Goal: Information Seeking & Learning: Compare options

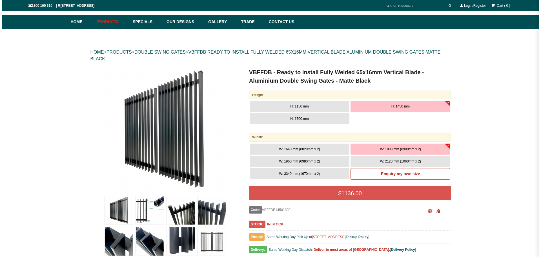
scroll to position [70, 0]
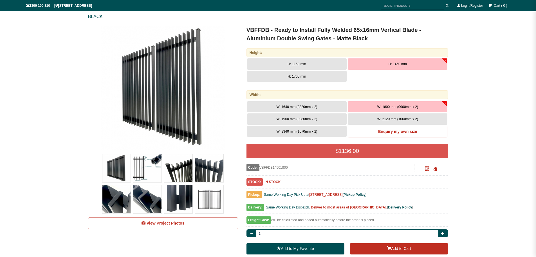
click at [179, 172] on img at bounding box center [178, 168] width 28 height 28
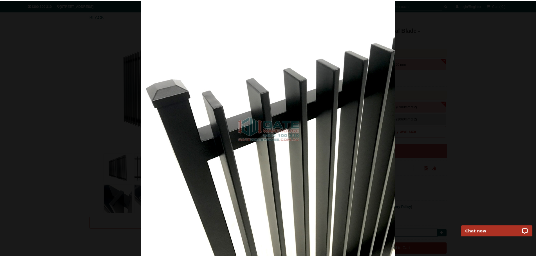
scroll to position [0, 0]
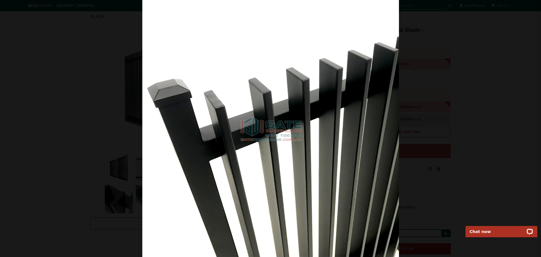
click at [484, 47] on div at bounding box center [270, 128] width 541 height 257
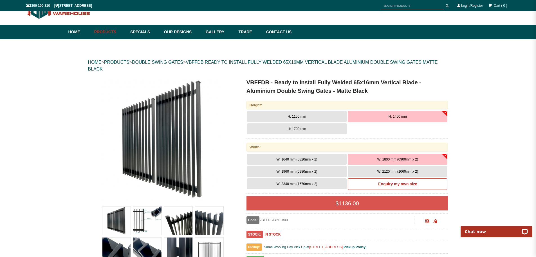
scroll to position [28, 0]
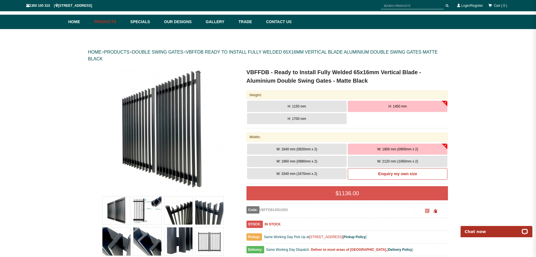
click at [328, 122] on button "H: 1700 mm" at bounding box center [297, 118] width 100 height 11
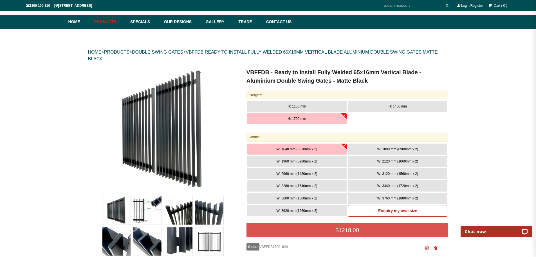
click at [435, 159] on button "W: 2120 mm (1060mm x 2)" at bounding box center [398, 160] width 100 height 11
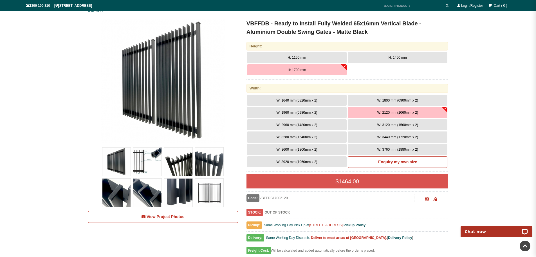
scroll to position [56, 0]
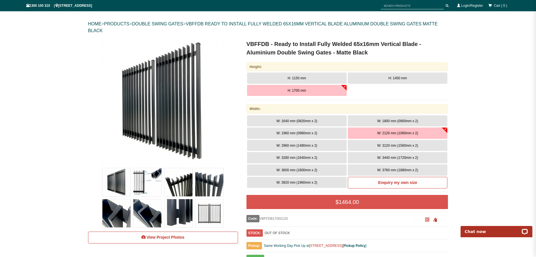
click at [416, 120] on span "W: 1800 mm (0900mm x 2)" at bounding box center [398, 121] width 41 height 4
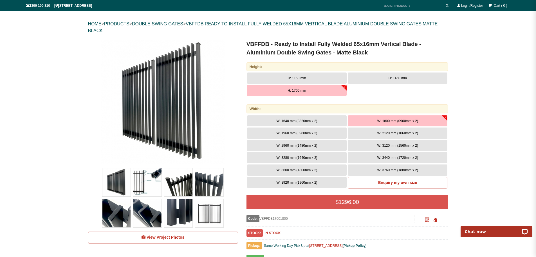
click at [148, 181] on img at bounding box center [147, 182] width 28 height 28
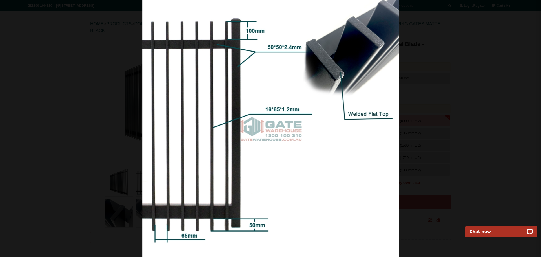
click at [491, 75] on div at bounding box center [270, 128] width 541 height 257
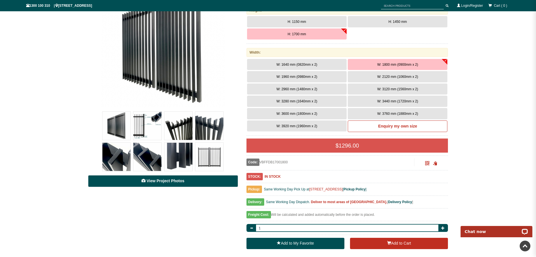
click at [173, 182] on span "View Project Photos" at bounding box center [166, 180] width 38 height 5
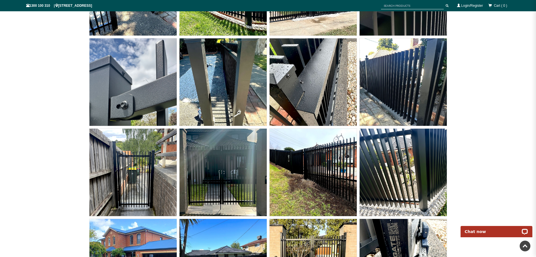
scroll to position [3713, 0]
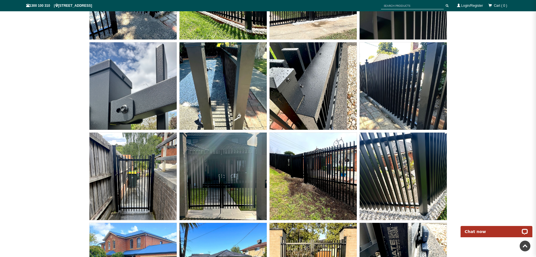
click at [228, 174] on img at bounding box center [223, 175] width 87 height 87
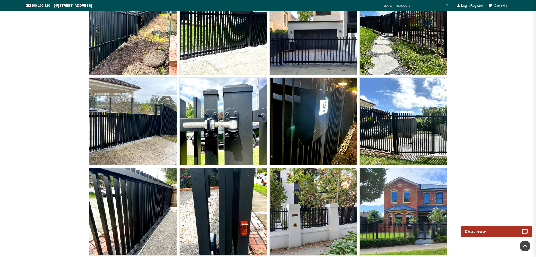
scroll to position [3967, 0]
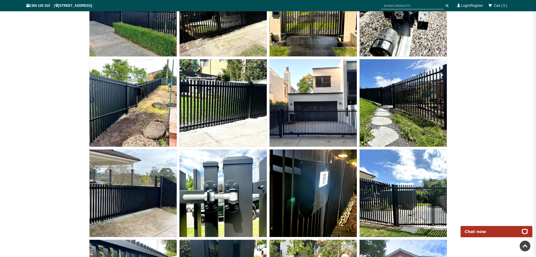
scroll to position [113, 0]
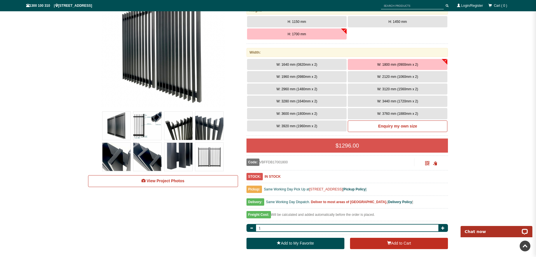
click at [419, 77] on button "W: 2120 mm (1060mm x 2)" at bounding box center [398, 76] width 100 height 11
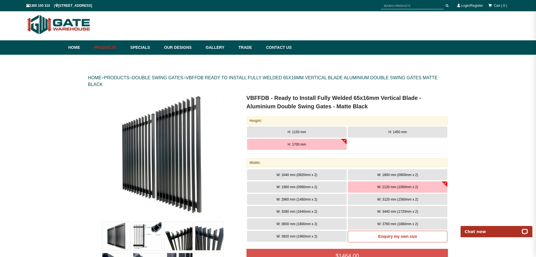
scroll to position [0, 0]
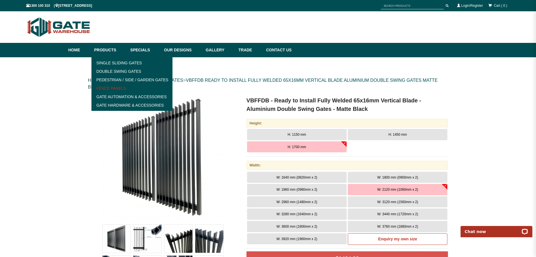
click at [117, 89] on link "Fence Panels" at bounding box center [132, 88] width 78 height 8
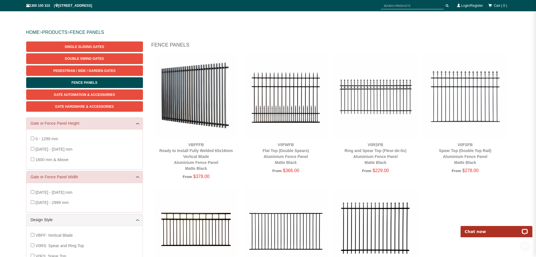
scroll to position [42, 0]
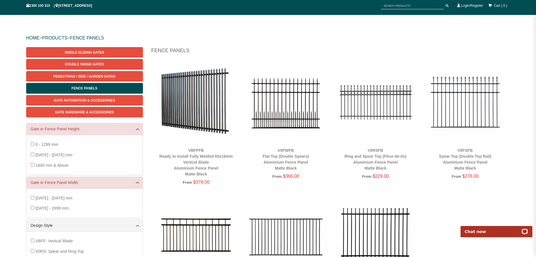
click at [205, 115] on img at bounding box center [196, 102] width 84 height 84
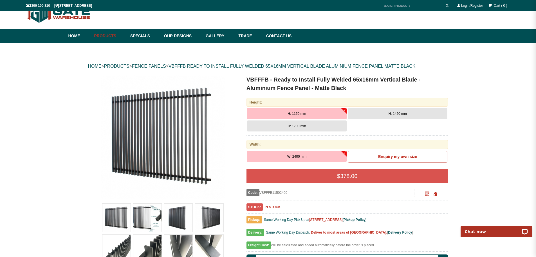
click at [334, 130] on button "H: 1700 mm" at bounding box center [297, 125] width 100 height 11
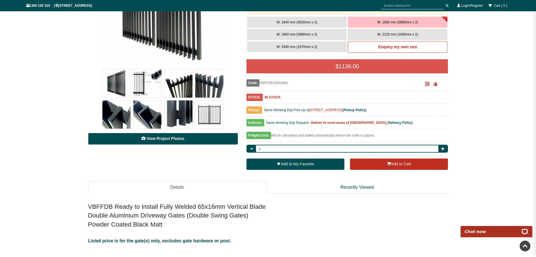
click at [174, 141] on link "View Project Photos" at bounding box center [163, 139] width 150 height 12
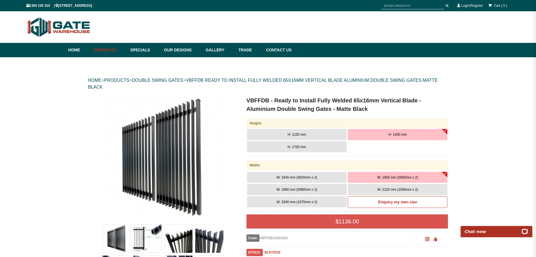
click at [331, 148] on button "H: 1700 mm" at bounding box center [297, 146] width 100 height 11
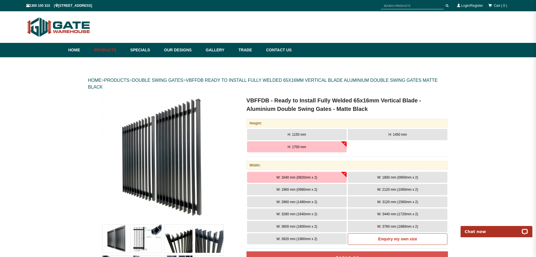
click at [403, 189] on span "W: 2120 mm (1060mm x 2)" at bounding box center [398, 189] width 41 height 4
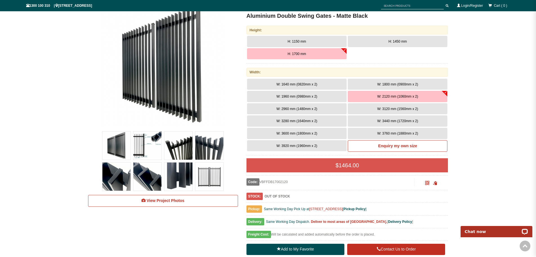
scroll to position [113, 0]
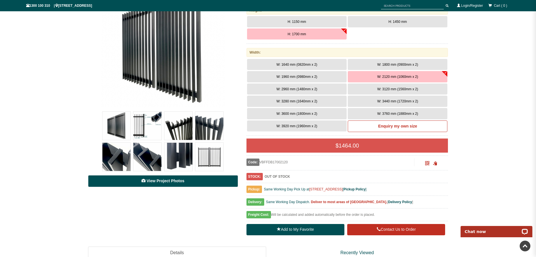
click at [179, 182] on span "View Project Photos" at bounding box center [166, 180] width 38 height 5
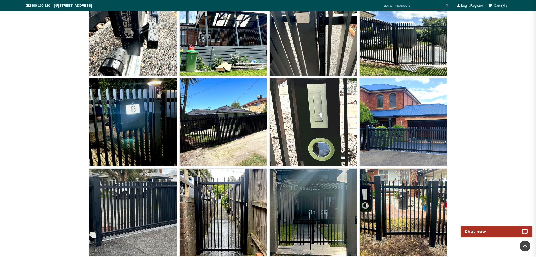
scroll to position [3305, 0]
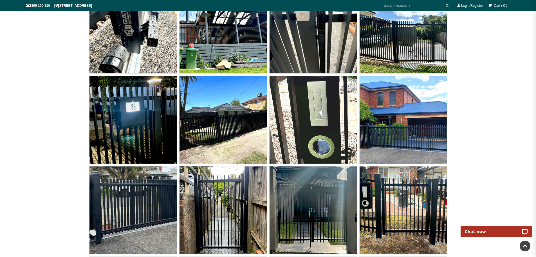
click at [235, 115] on img at bounding box center [223, 119] width 87 height 87
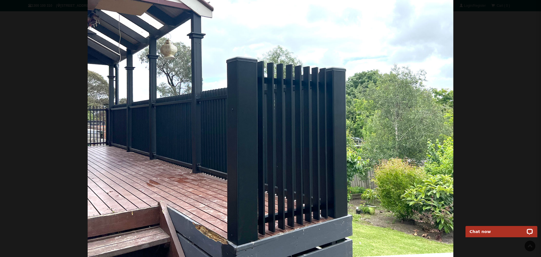
click at [504, 98] on div at bounding box center [270, 128] width 541 height 257
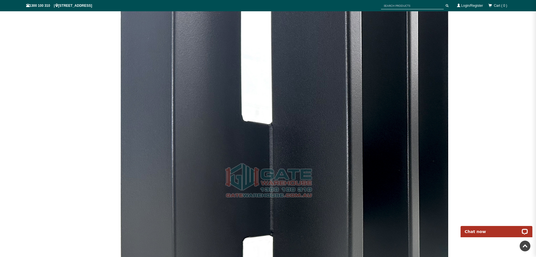
scroll to position [2320, 0]
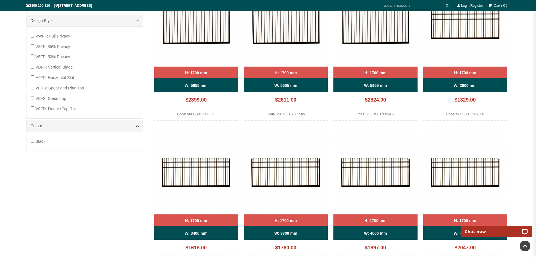
scroll to position [239, 0]
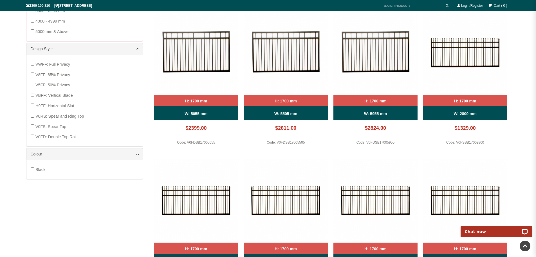
click at [68, 94] on span "VBFF: Vertical Blade" at bounding box center [53, 95] width 37 height 5
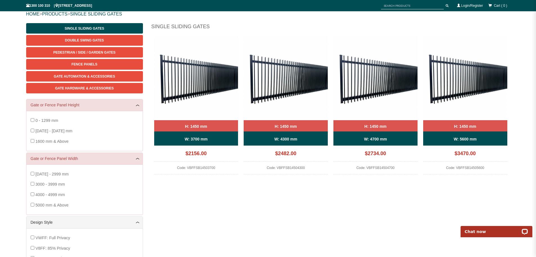
scroll to position [70, 0]
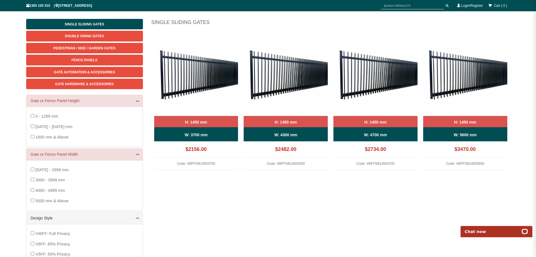
click at [191, 70] on img at bounding box center [196, 74] width 84 height 84
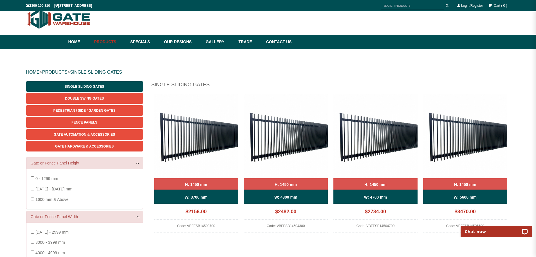
scroll to position [0, 0]
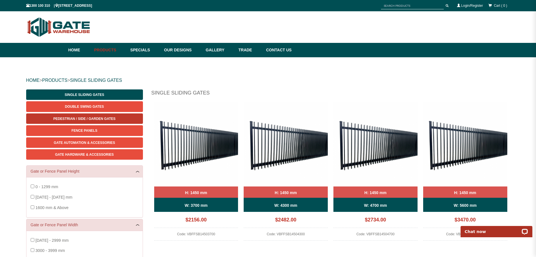
click at [106, 120] on span "Pedestrian / Side / Garden Gates" at bounding box center [84, 119] width 62 height 4
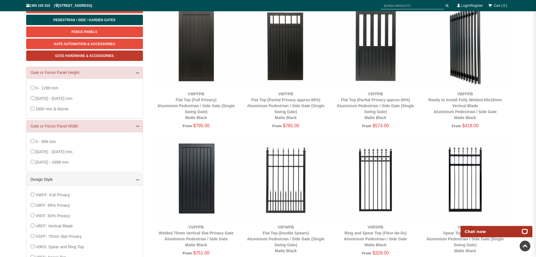
click at [88, 57] on span "Gate Hardware & Accessories" at bounding box center [84, 56] width 59 height 4
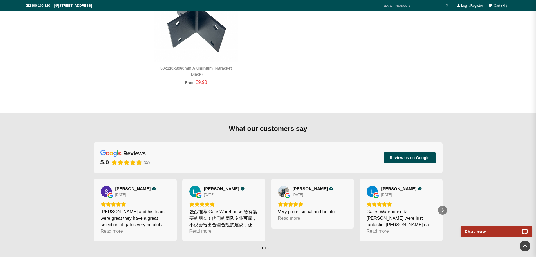
scroll to position [1293, 0]
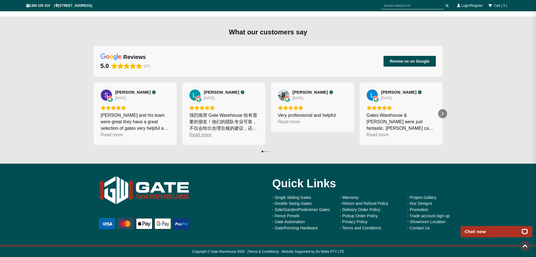
click at [202, 137] on div "Read more" at bounding box center [201, 134] width 22 height 6
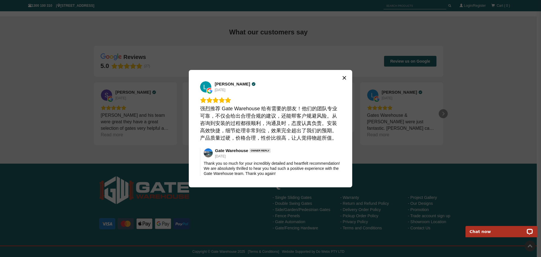
click at [341, 80] on button "Close" at bounding box center [344, 77] width 9 height 9
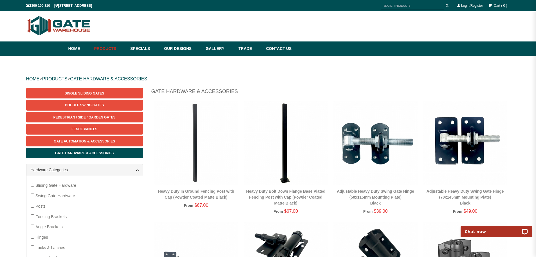
scroll to position [0, 0]
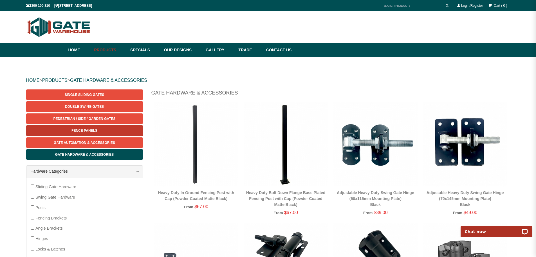
click at [100, 127] on link "Fence Panels" at bounding box center [84, 130] width 117 height 10
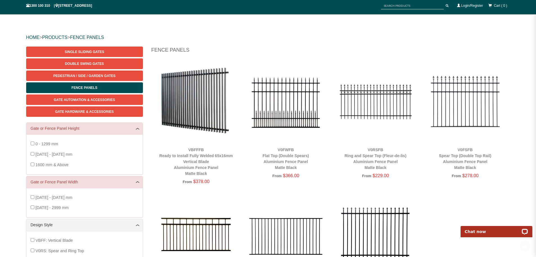
scroll to position [42, 0]
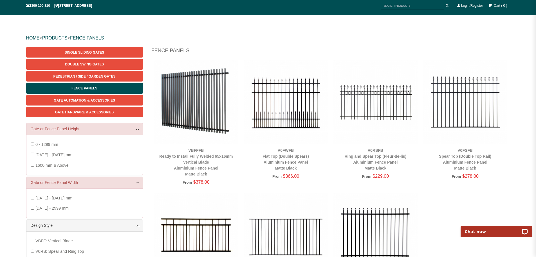
click at [192, 90] on img at bounding box center [196, 102] width 84 height 84
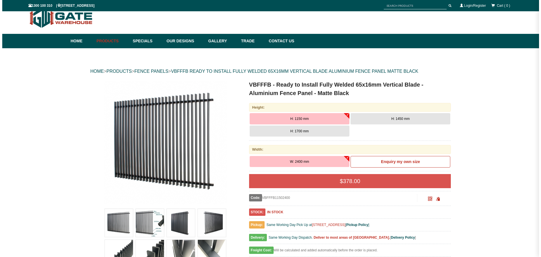
scroll to position [14, 0]
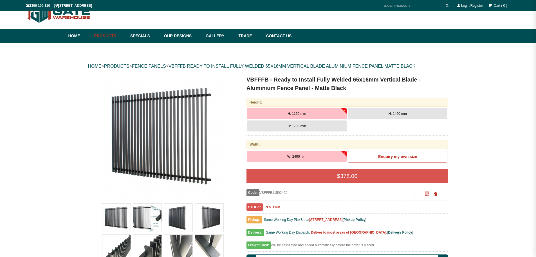
click at [184, 220] on img at bounding box center [178, 217] width 28 height 28
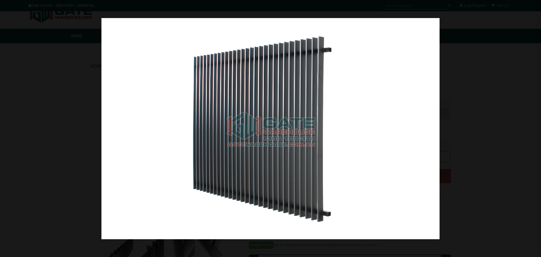
click at [500, 48] on div at bounding box center [270, 128] width 541 height 257
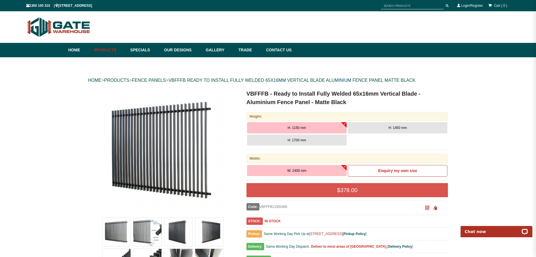
scroll to position [56, 0]
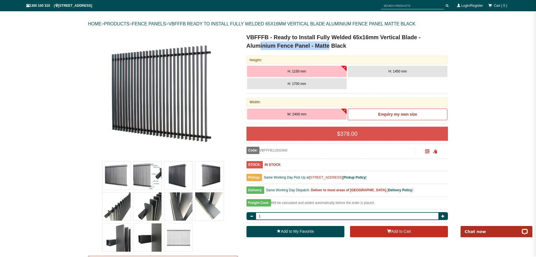
drag, startPoint x: 260, startPoint y: 48, endPoint x: 331, endPoint y: 52, distance: 70.2
click at [331, 52] on div "VBFFFB - Ready to Install Fully Welded 65x16mm Vertical Blade - Aluminium Fence…" at bounding box center [348, 44] width 202 height 23
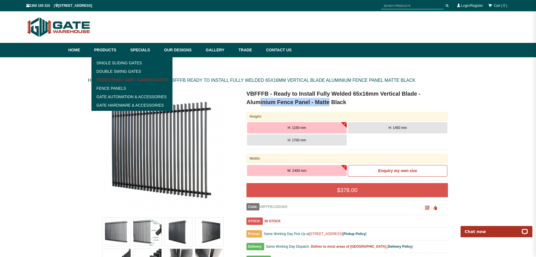
click at [117, 78] on link "Pedestrian / Side / Garden Gates" at bounding box center [132, 79] width 78 height 8
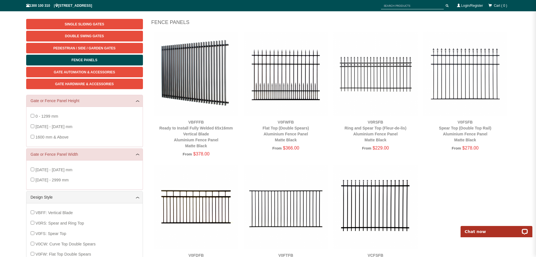
click at [210, 79] on img at bounding box center [196, 74] width 84 height 84
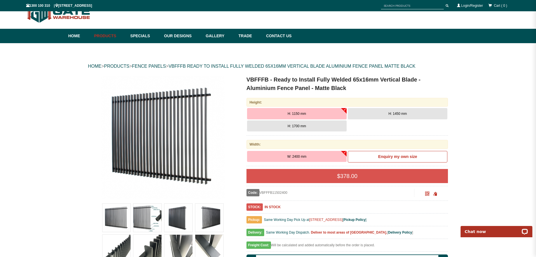
click at [326, 130] on button "H: 1700 mm" at bounding box center [297, 125] width 100 height 11
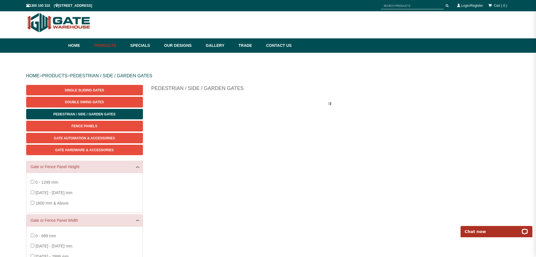
scroll to position [2, 0]
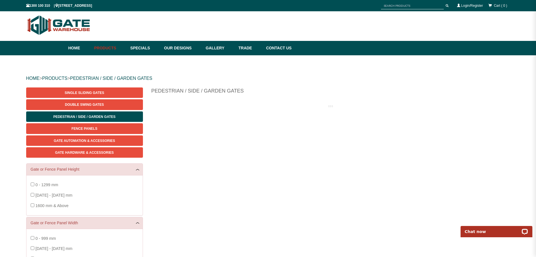
click at [34, 185] on div "0 - 1299 mm 1300 - 1599 mm 1600 mm & Above" at bounding box center [85, 194] width 108 height 31
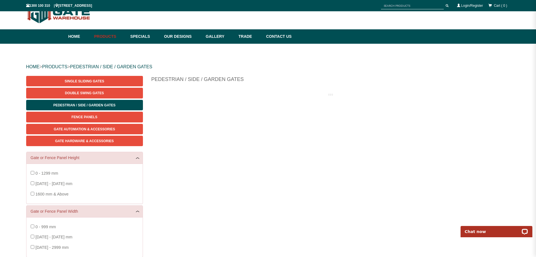
scroll to position [14, 0]
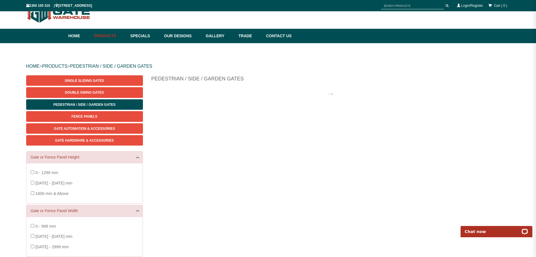
click at [33, 184] on div "0 - 1299 mm 1300 - 1599 mm 1600 mm & Above" at bounding box center [85, 182] width 108 height 31
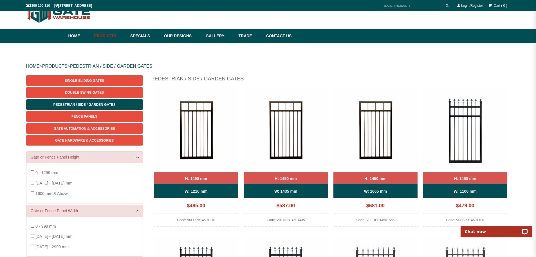
click at [35, 184] on div "0 - 1299 mm 1300 - 1599 mm 1600 mm & Above" at bounding box center [85, 182] width 108 height 31
click at [32, 184] on div "0 - 1299 mm 1300 - 1599 mm 1600 mm & Above" at bounding box center [85, 182] width 108 height 31
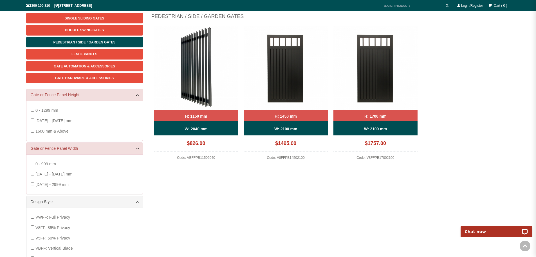
scroll to position [42, 0]
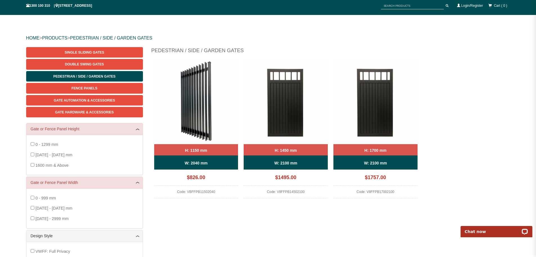
click at [201, 127] on img at bounding box center [196, 102] width 84 height 84
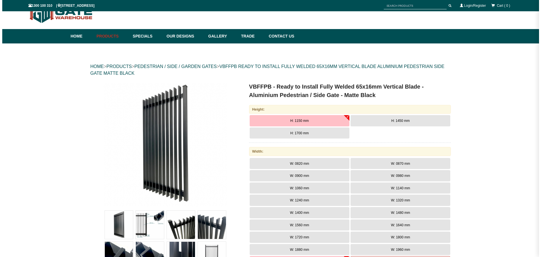
scroll to position [14, 0]
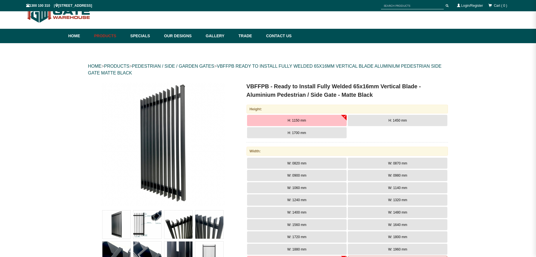
click at [187, 231] on img at bounding box center [178, 224] width 28 height 28
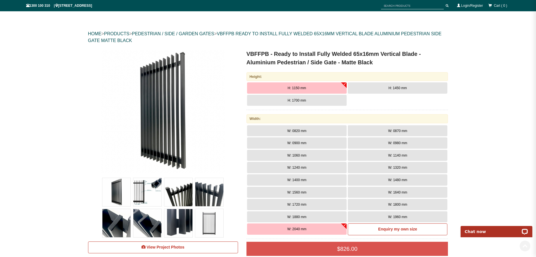
scroll to position [127, 0]
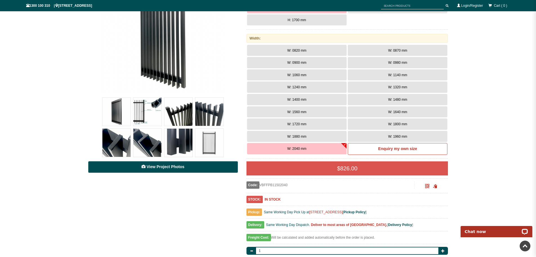
click at [195, 168] on link "View Project Photos" at bounding box center [163, 167] width 150 height 12
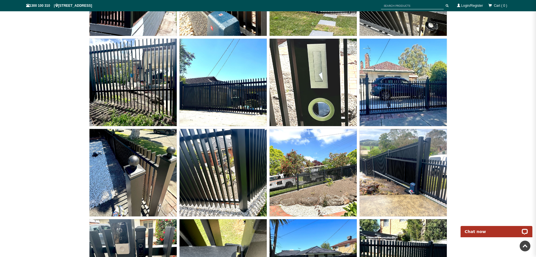
scroll to position [3610, 0]
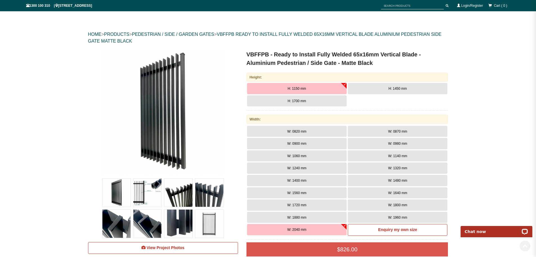
scroll to position [42, 0]
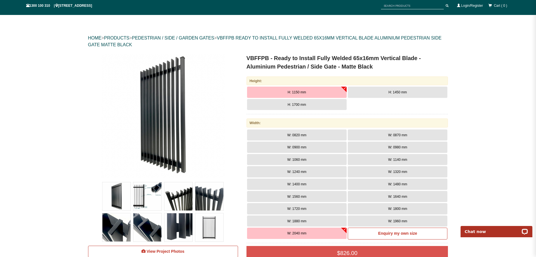
click at [323, 106] on button "H: 1700 mm" at bounding box center [297, 104] width 100 height 11
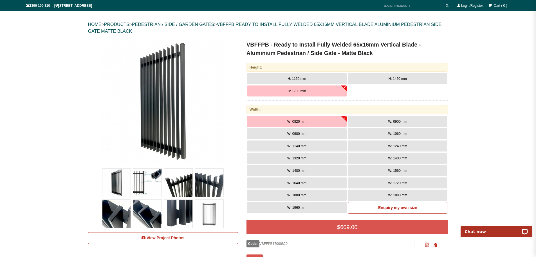
scroll to position [56, 0]
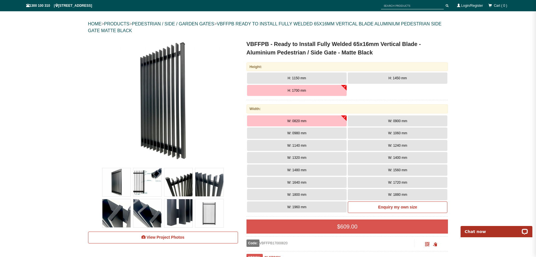
click at [327, 204] on button "W: 1960 mm" at bounding box center [297, 206] width 100 height 11
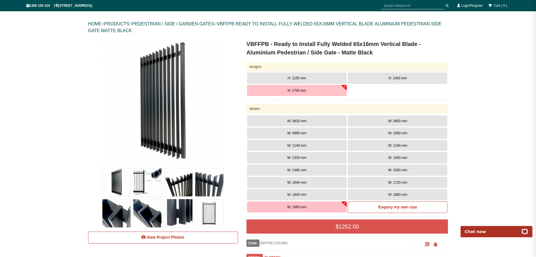
drag, startPoint x: 375, startPoint y: 189, endPoint x: 369, endPoint y: 193, distance: 7.6
click at [369, 193] on button "W: 1880 mm" at bounding box center [398, 194] width 100 height 11
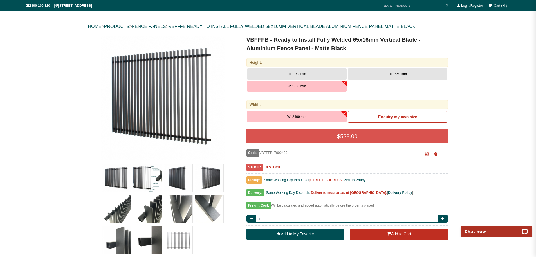
scroll to position [56, 0]
